Goal: Complete application form

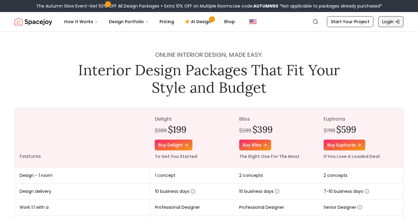
click at [384, 17] on link "Login" at bounding box center [390, 21] width 25 height 11
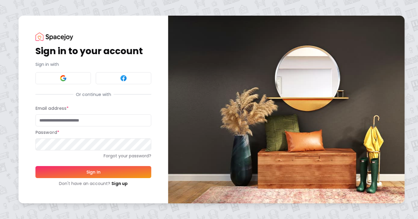
type input "**********"
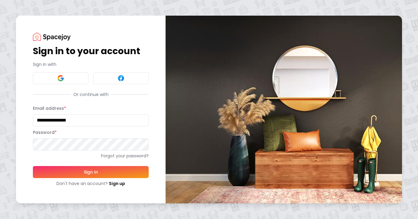
click at [98, 169] on button "Sign In" at bounding box center [91, 172] width 116 height 12
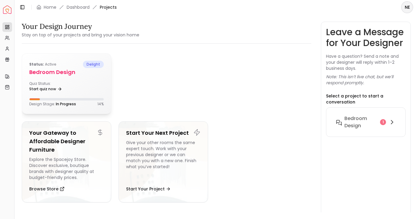
click at [63, 69] on h5 "Bedroom design" at bounding box center [66, 72] width 74 height 8
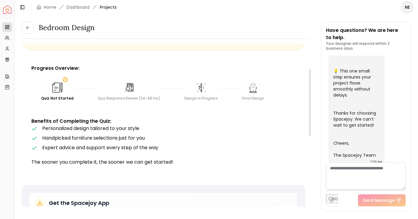
scroll to position [59, 0]
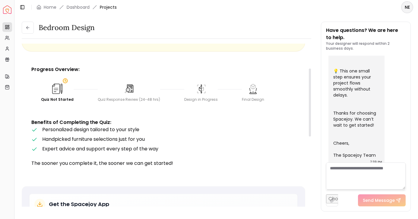
click at [124, 87] on img at bounding box center [129, 89] width 12 height 12
click at [52, 89] on img at bounding box center [57, 89] width 12 height 12
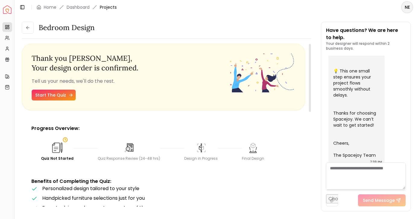
click at [51, 97] on link "Start The Quiz" at bounding box center [54, 95] width 44 height 11
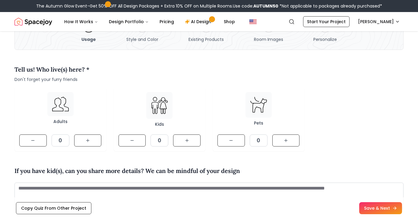
scroll to position [42, 0]
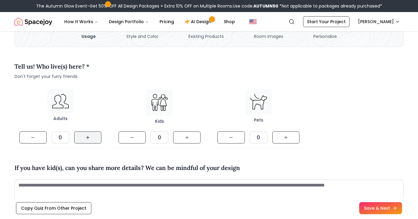
click at [94, 137] on button at bounding box center [87, 138] width 27 height 12
click at [191, 136] on button at bounding box center [186, 138] width 27 height 12
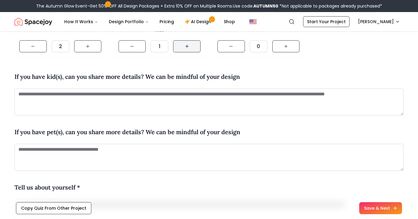
scroll to position [135, 0]
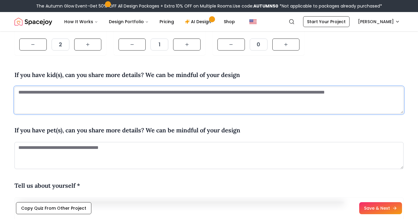
click at [65, 92] on textarea at bounding box center [208, 100] width 389 height 27
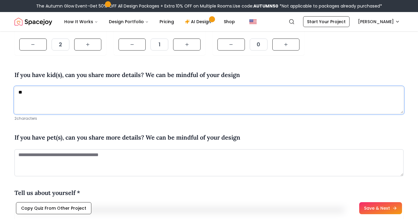
type textarea "*"
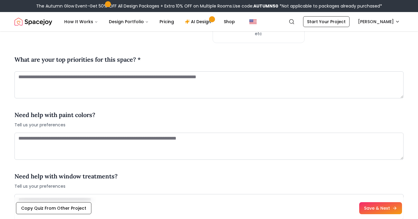
scroll to position [717, 0]
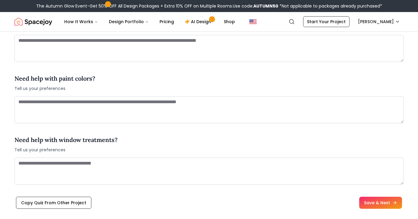
type textarea "**********"
